Goal: Task Accomplishment & Management: Use online tool/utility

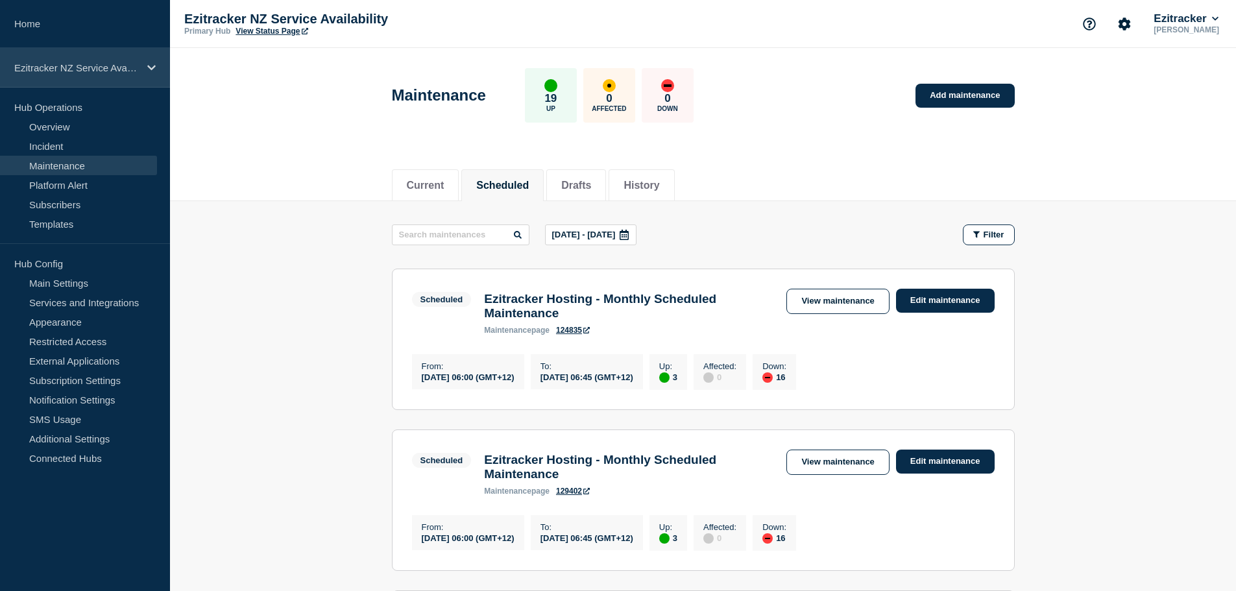
click at [103, 65] on p "Ezitracker NZ Service Availability" at bounding box center [76, 67] width 125 height 11
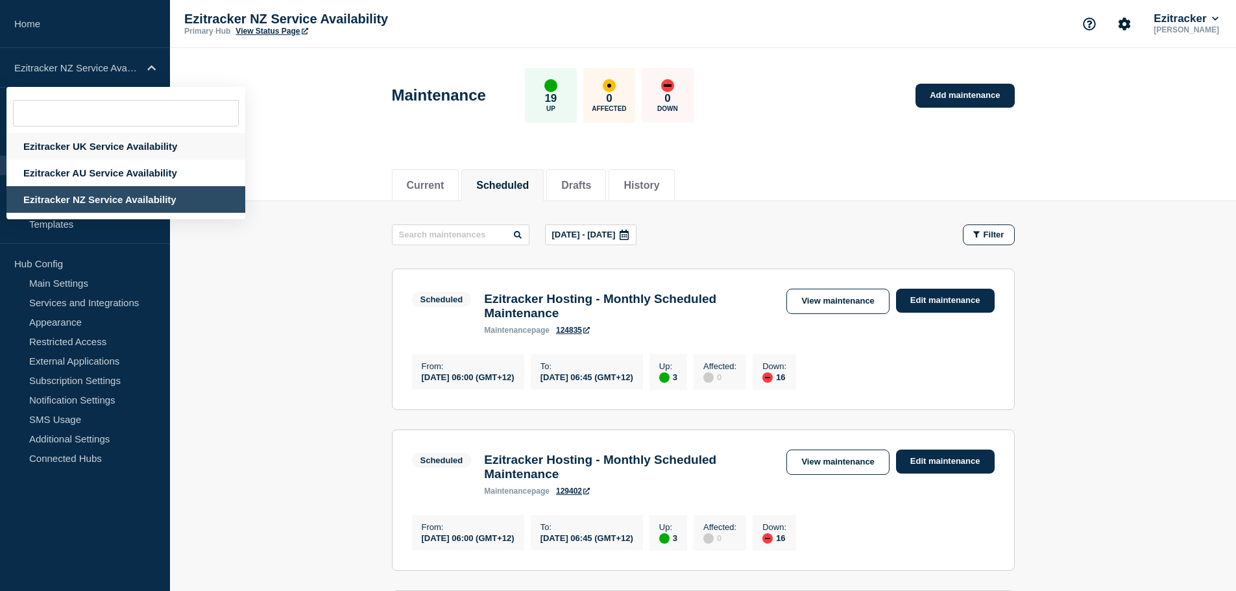
click at [87, 147] on div "Ezitracker UK Service Availability" at bounding box center [125, 146] width 239 height 27
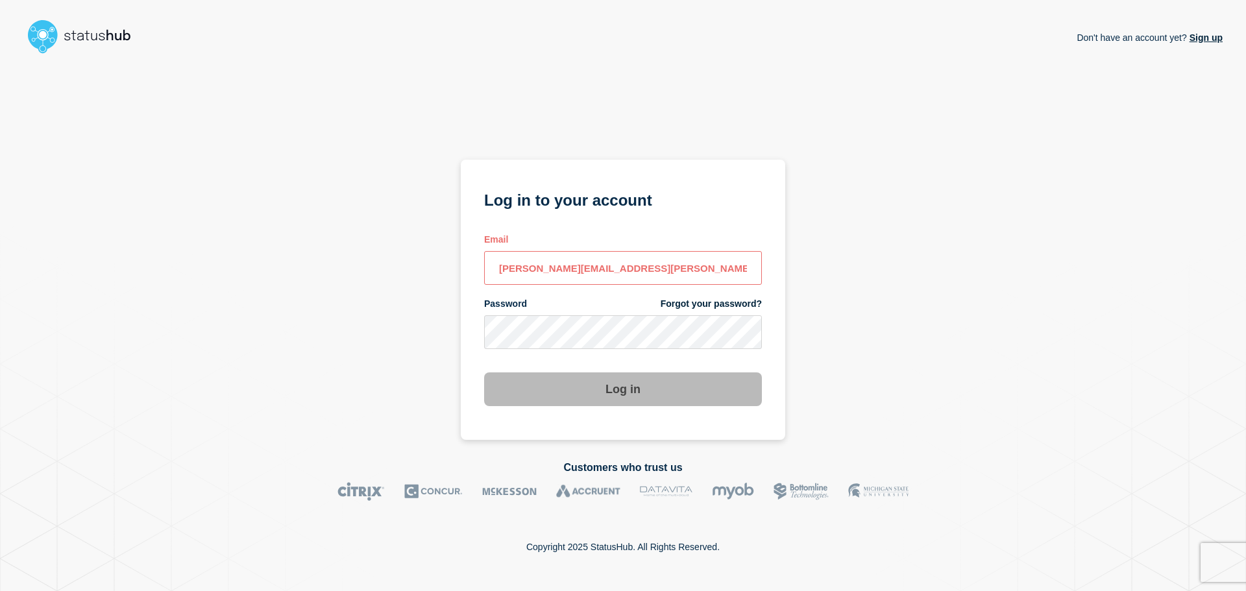
type input "todd.bennett@theaccessgroup.com"
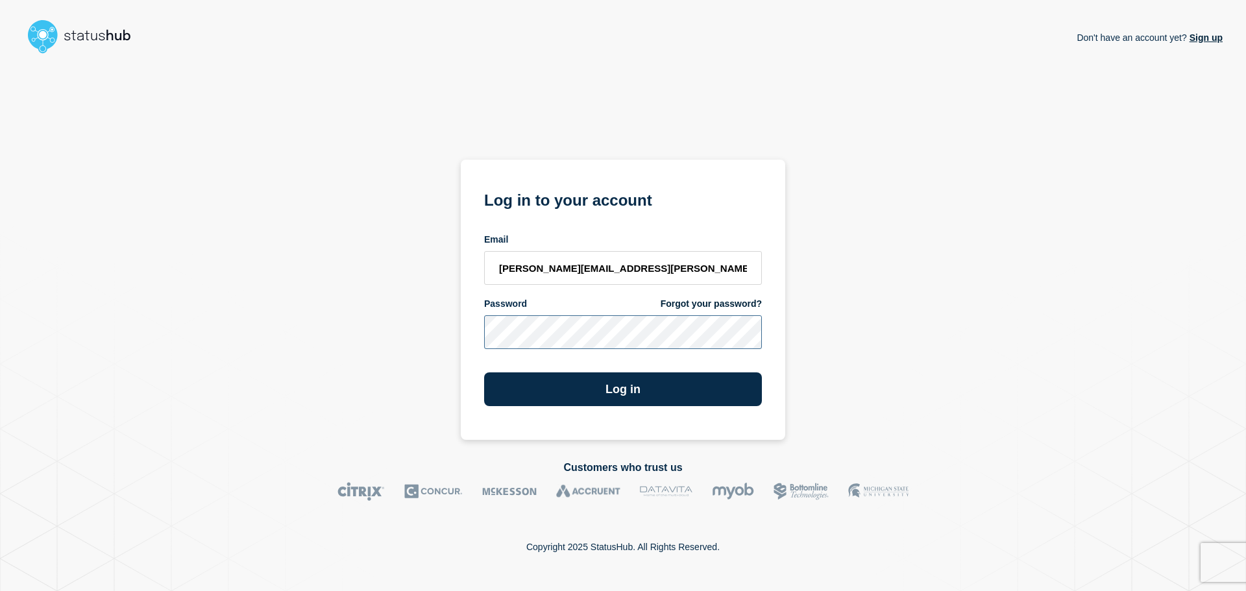
click at [484, 373] on button "Log in" at bounding box center [623, 390] width 278 height 34
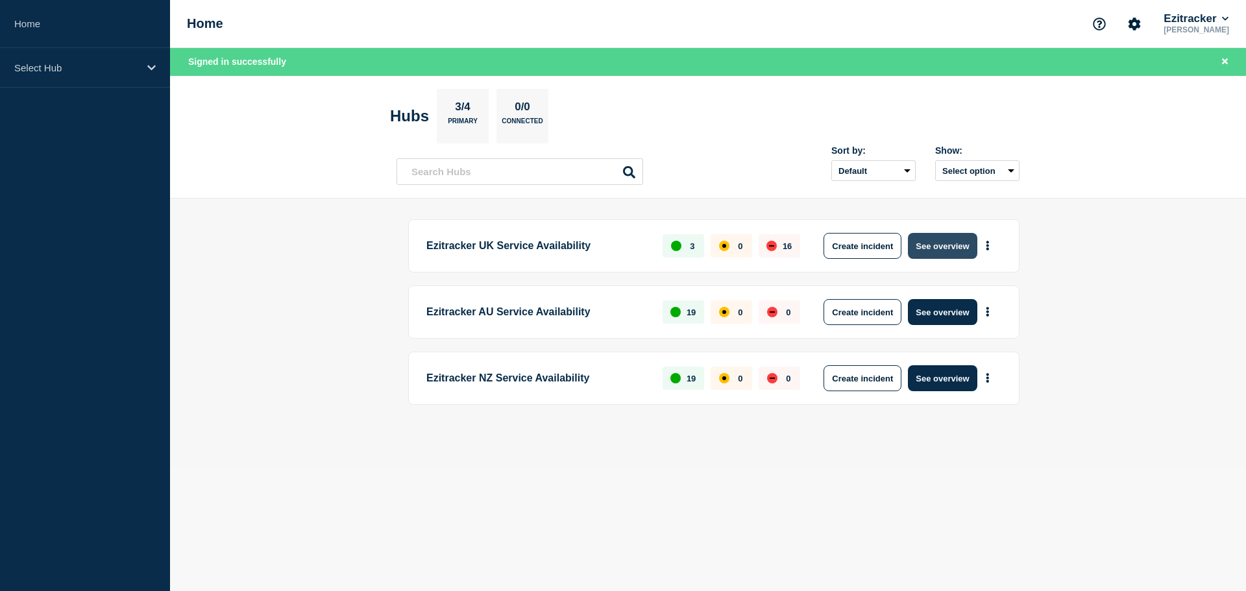
click at [925, 252] on button "See overview" at bounding box center [942, 246] width 69 height 26
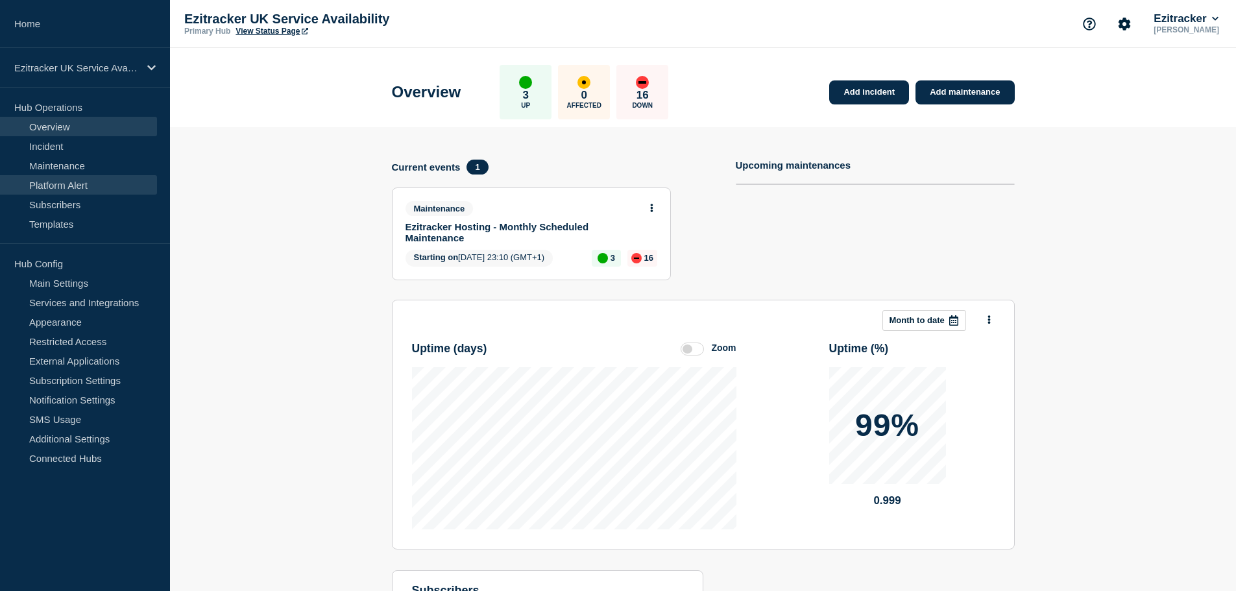
click at [53, 178] on link "Platform Alert" at bounding box center [78, 184] width 157 height 19
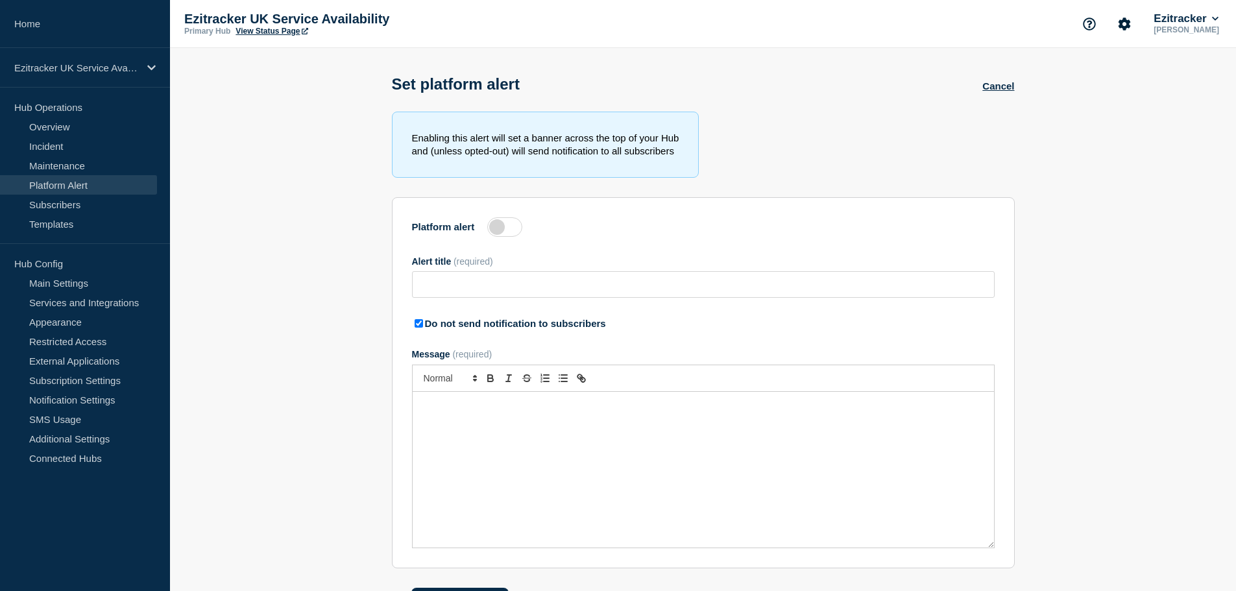
type input "Ezitracker Maintenance has completed"
checkbox input "true"
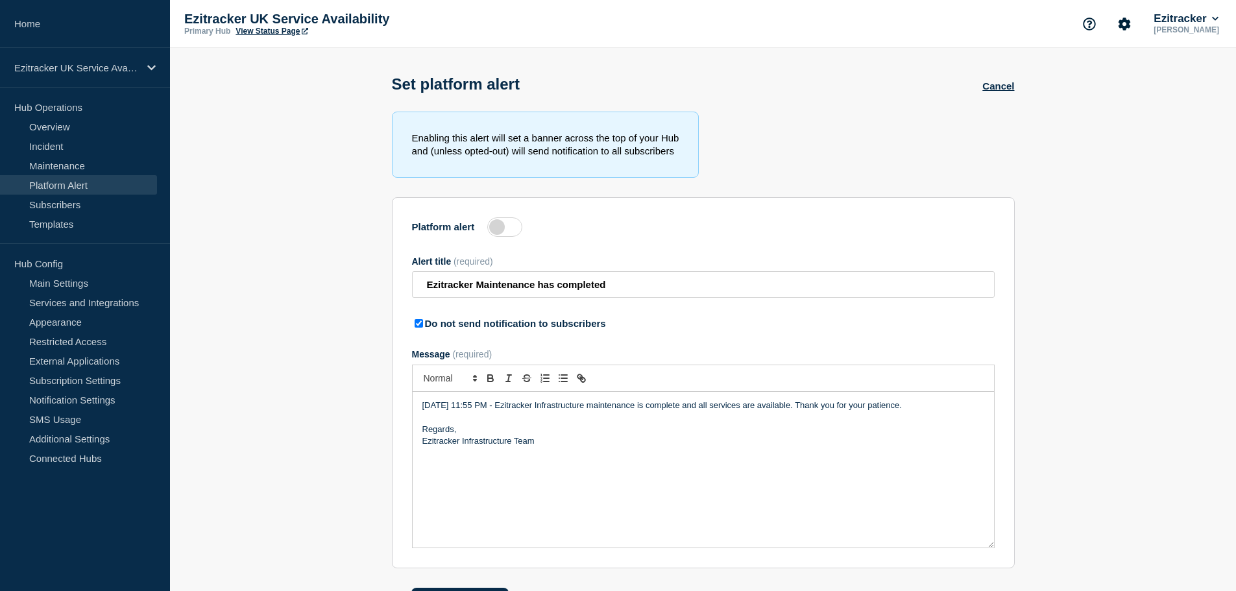
click at [495, 234] on label at bounding box center [504, 226] width 35 height 19
click at [0, 0] on input "Platform alert" at bounding box center [0, 0] width 0 height 0
drag, startPoint x: 480, startPoint y: 410, endPoint x: 487, endPoint y: 412, distance: 6.8
click at [487, 411] on p "2025-07-27 11:55 PM - Ezitracker Infrastructure maintenance is complete and all…" at bounding box center [704, 406] width 562 height 12
click at [452, 410] on p "2025-07-27 11:48 PM - Ezitracker Infrastructure maintenance is complete and all…" at bounding box center [704, 406] width 562 height 12
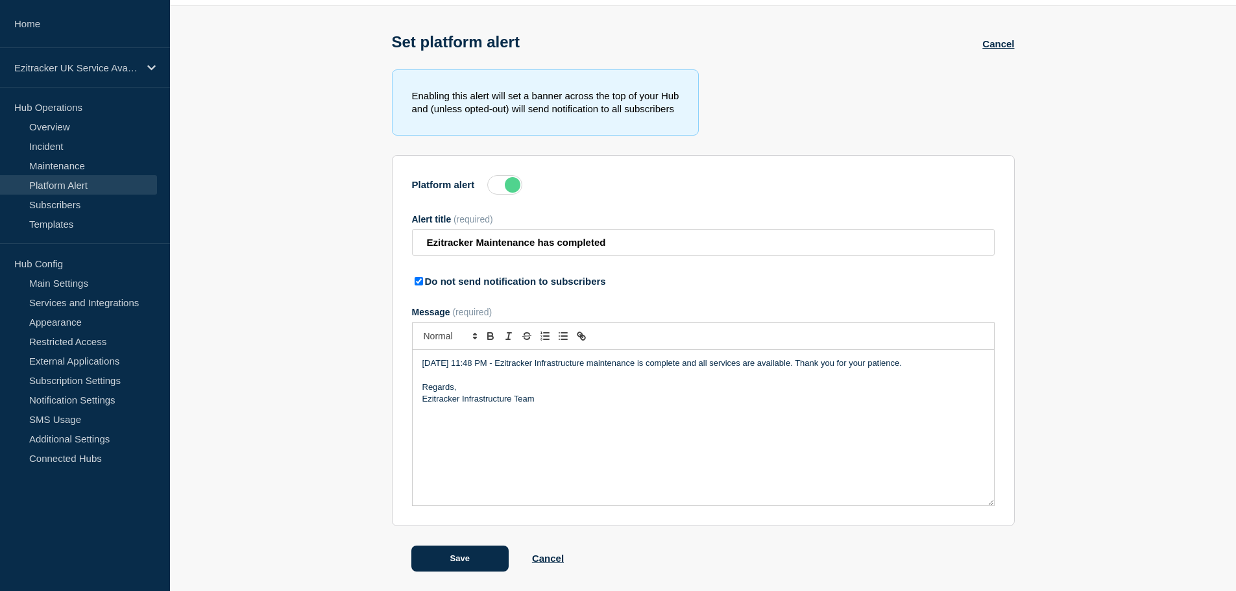
scroll to position [45, 0]
click at [450, 557] on button "Save" at bounding box center [459, 559] width 97 height 26
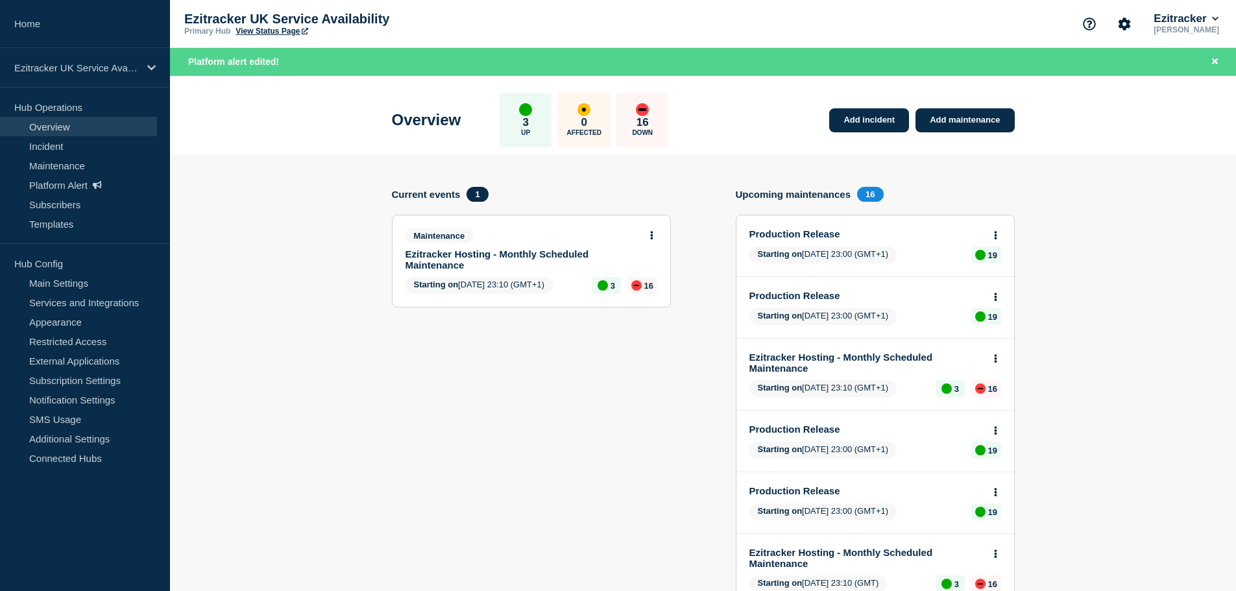
drag, startPoint x: 467, startPoint y: 434, endPoint x: 420, endPoint y: 491, distance: 74.2
click at [465, 435] on section "Current events 1 Maintenance Ezitracker Hosting - Monthly Scheduled Maintenance…" at bounding box center [531, 571] width 279 height 768
